Goal: Find specific page/section: Find specific page/section

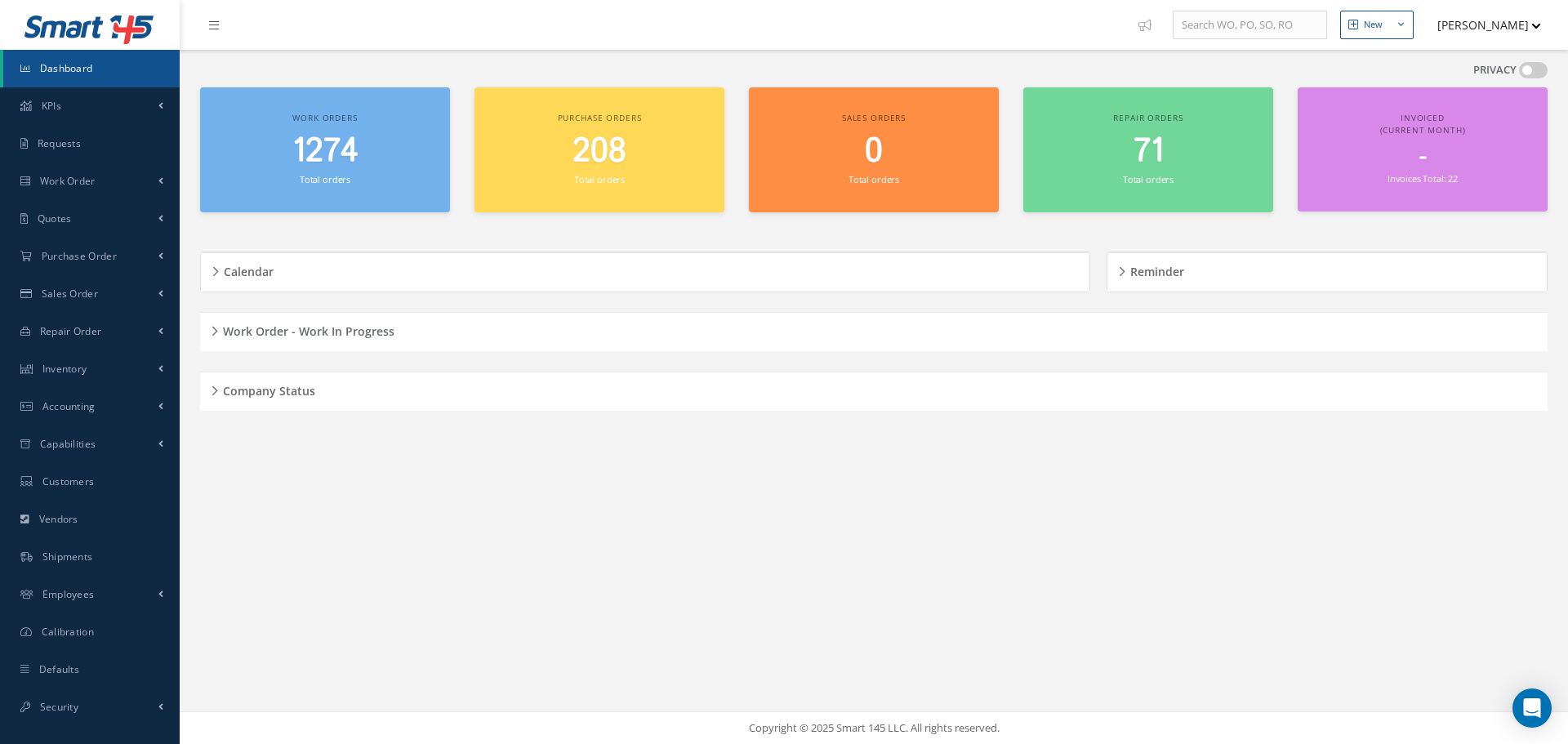
click at [218, 390] on h5 "Company Status" at bounding box center [266, 388] width 97 height 20
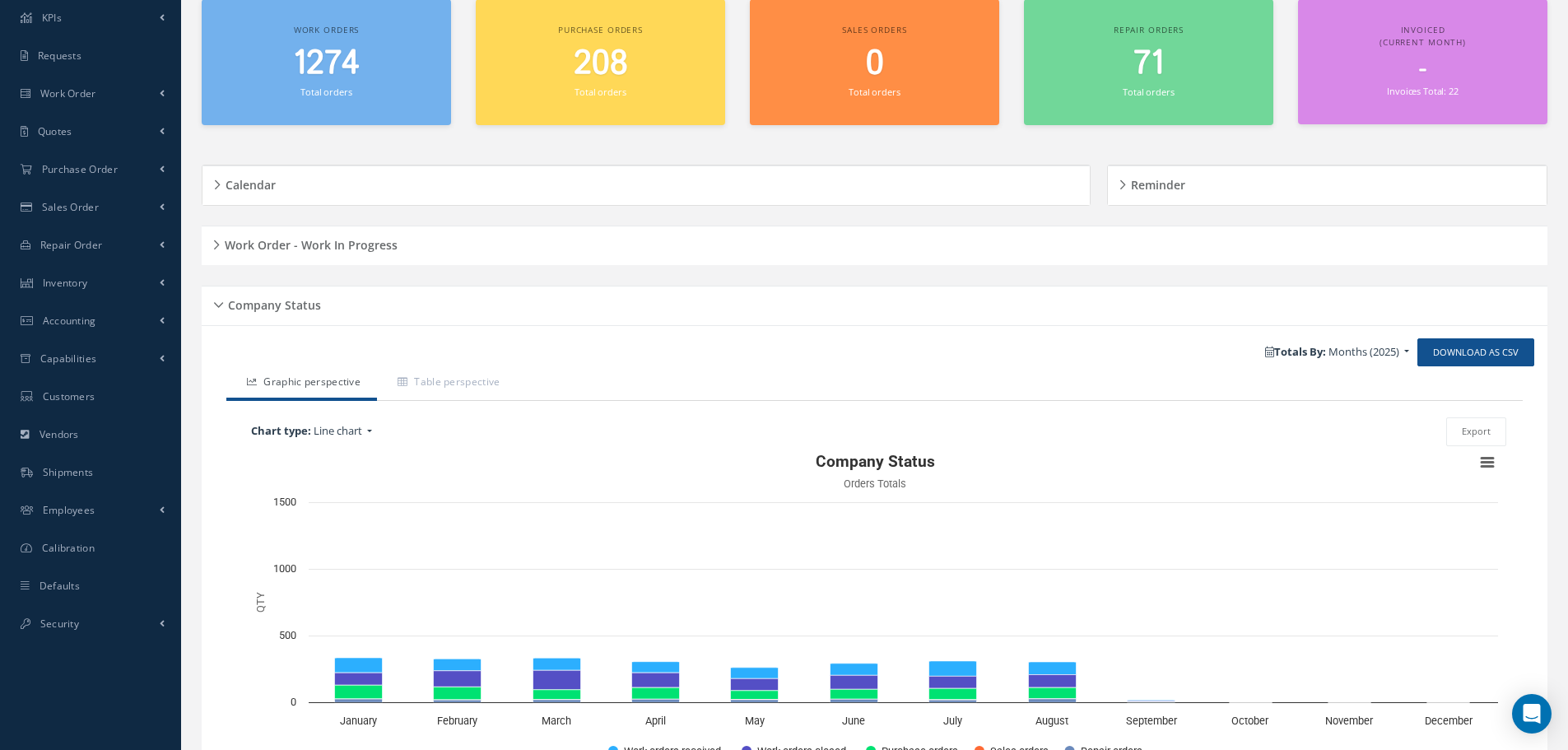
scroll to position [197, 0]
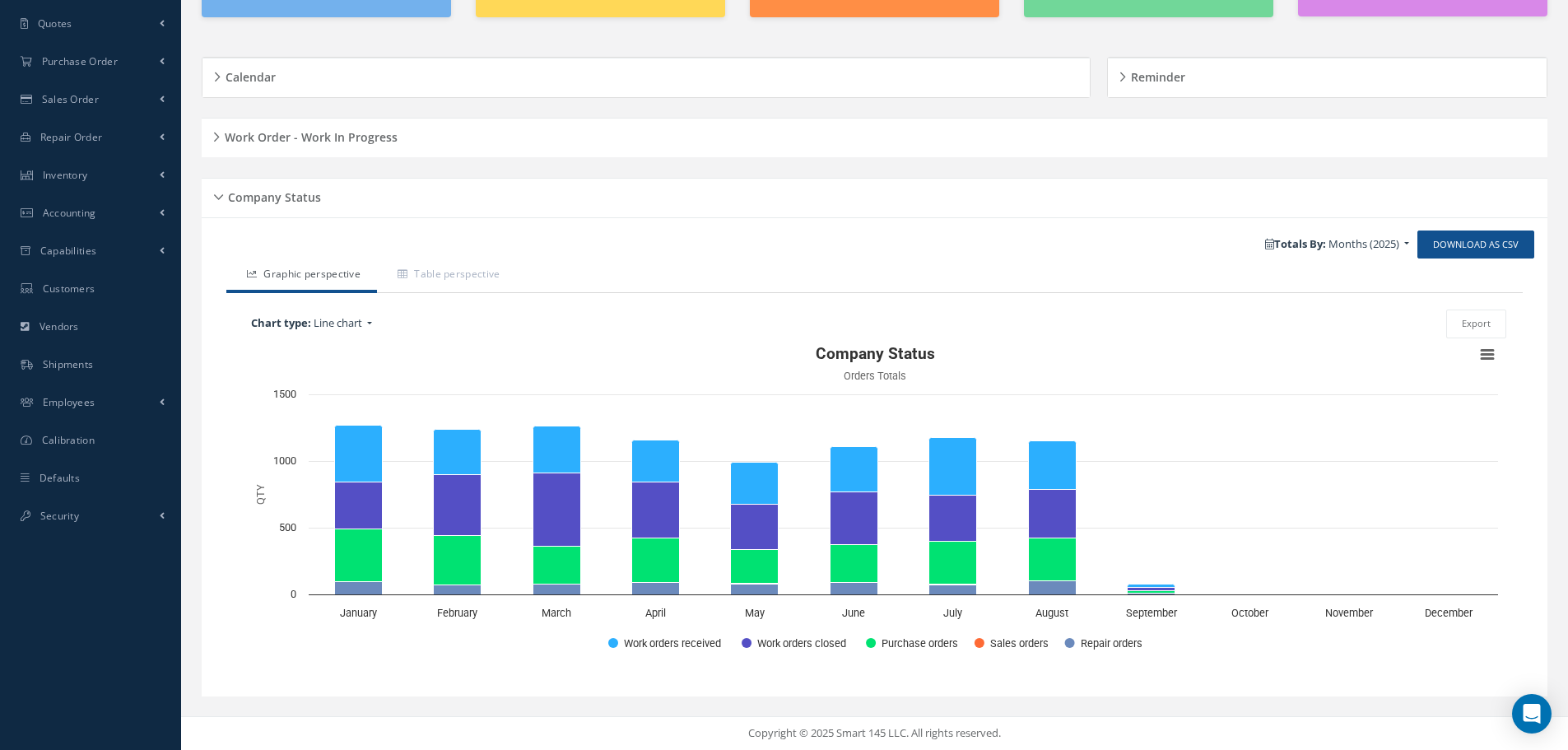
click at [214, 195] on div "Company Status" at bounding box center [875, 198] width 1345 height 26
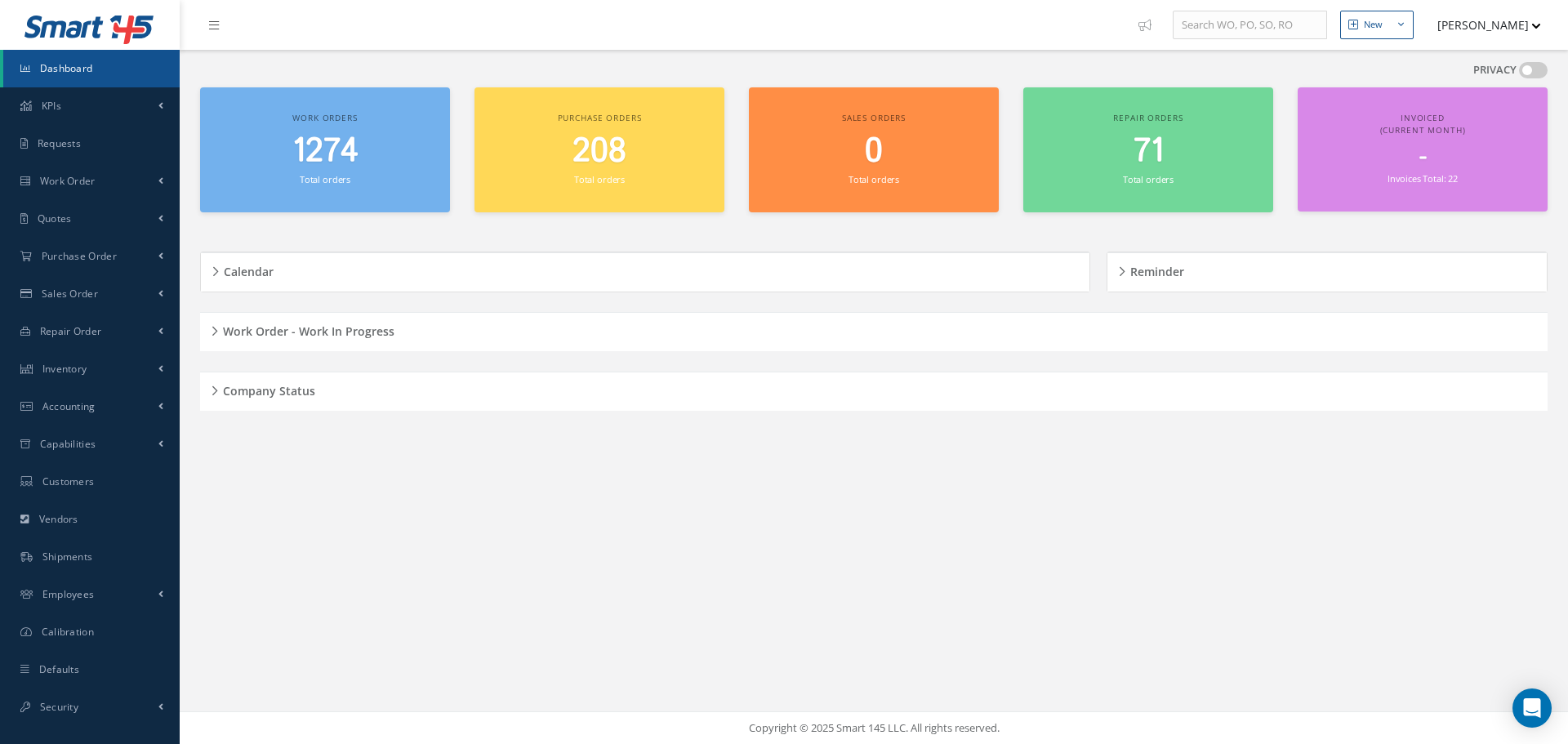
click at [222, 327] on h5 "Work Order - Work In Progress" at bounding box center [306, 329] width 177 height 20
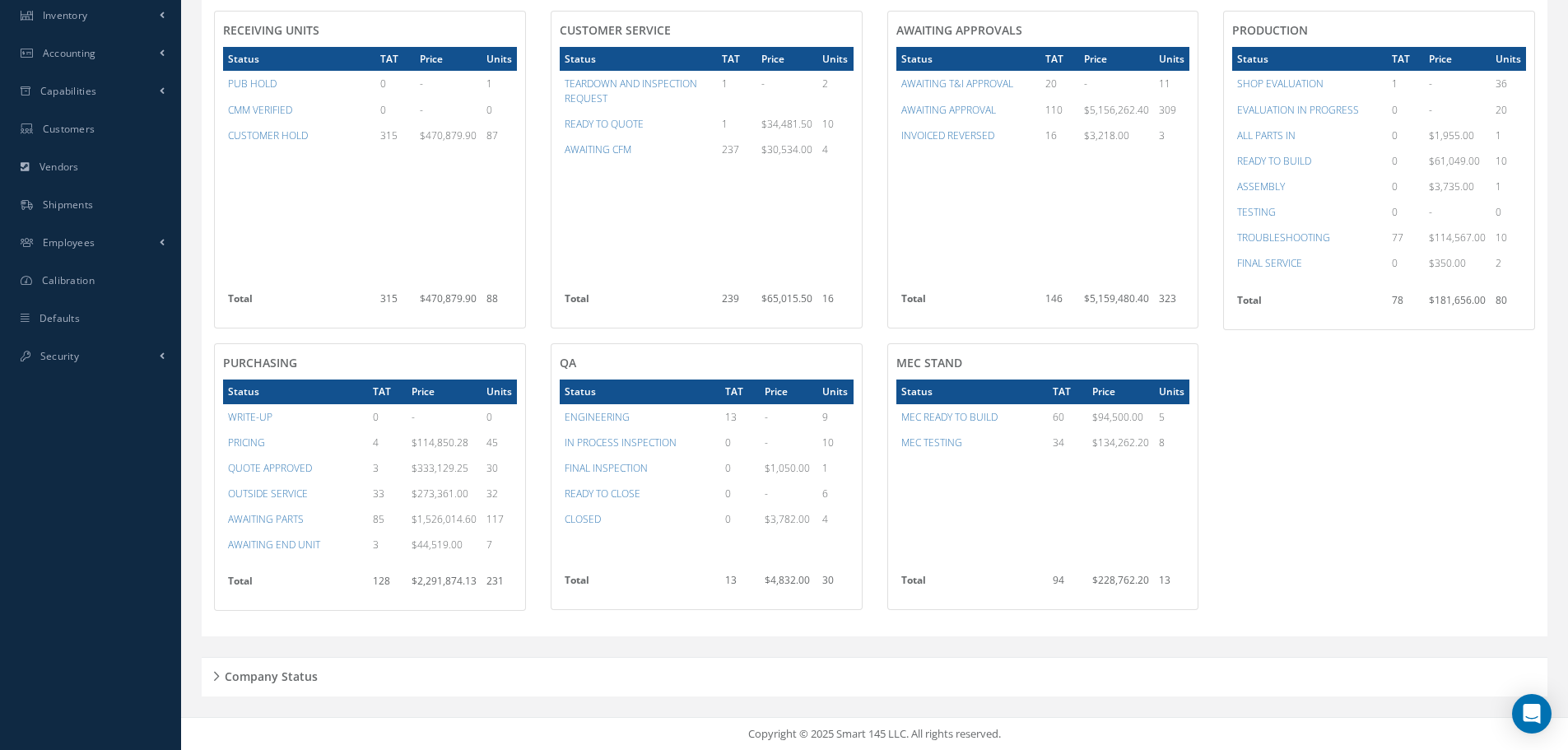
scroll to position [27, 0]
